Goal: Task Accomplishment & Management: Use online tool/utility

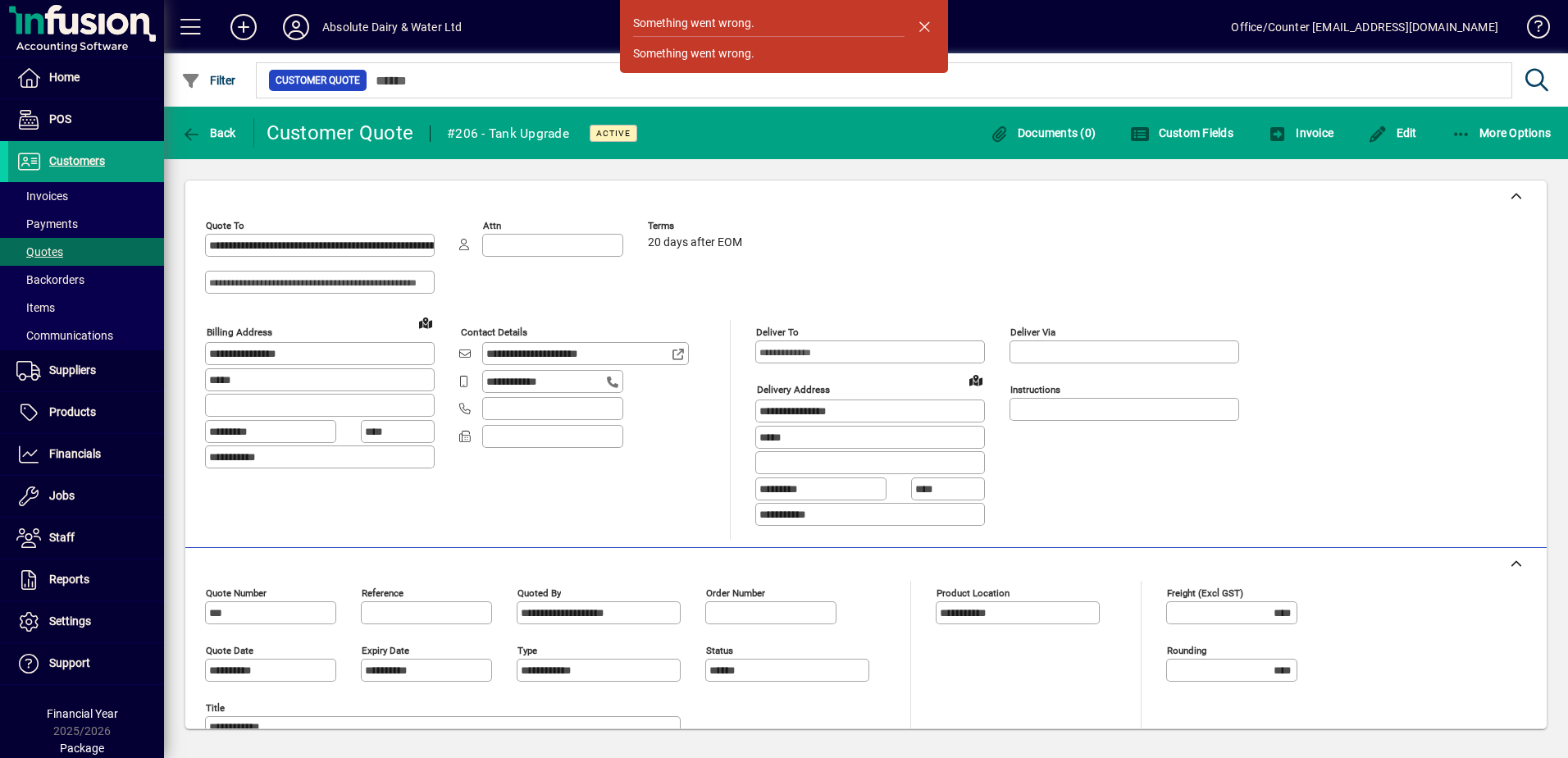
scroll to position [574, 0]
